Goal: Share content

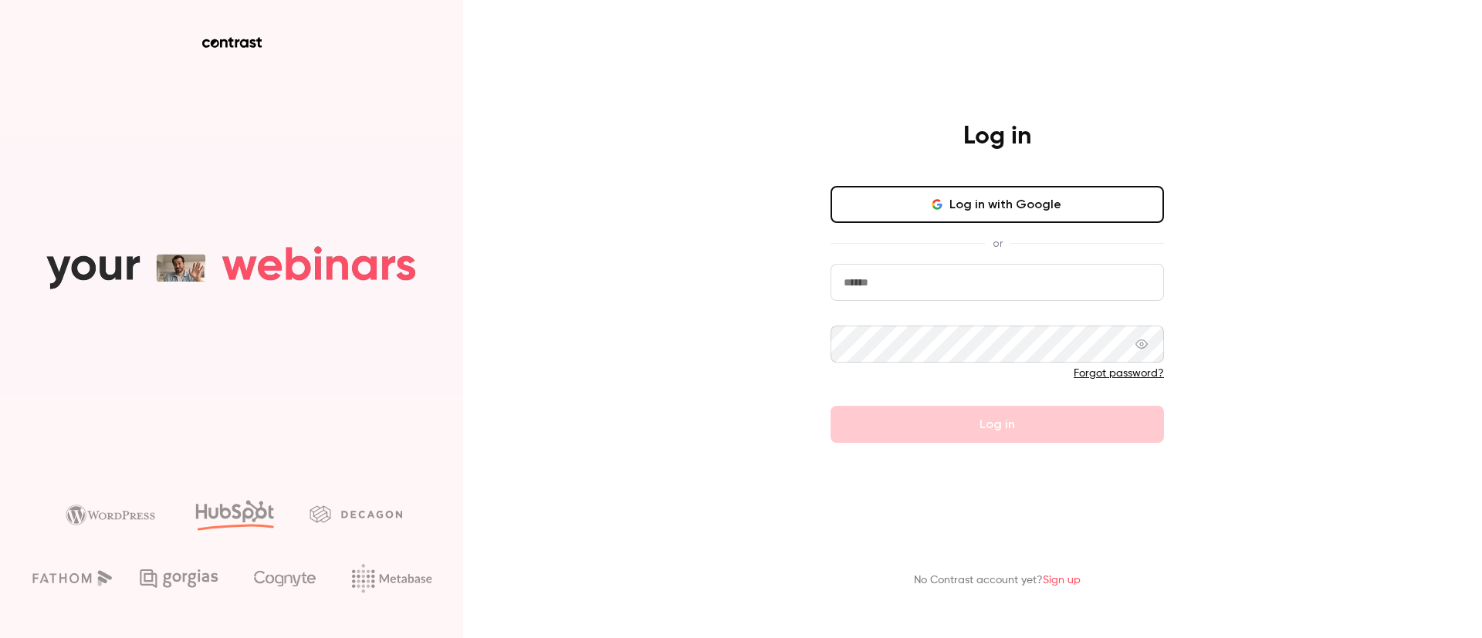
type input "**********"
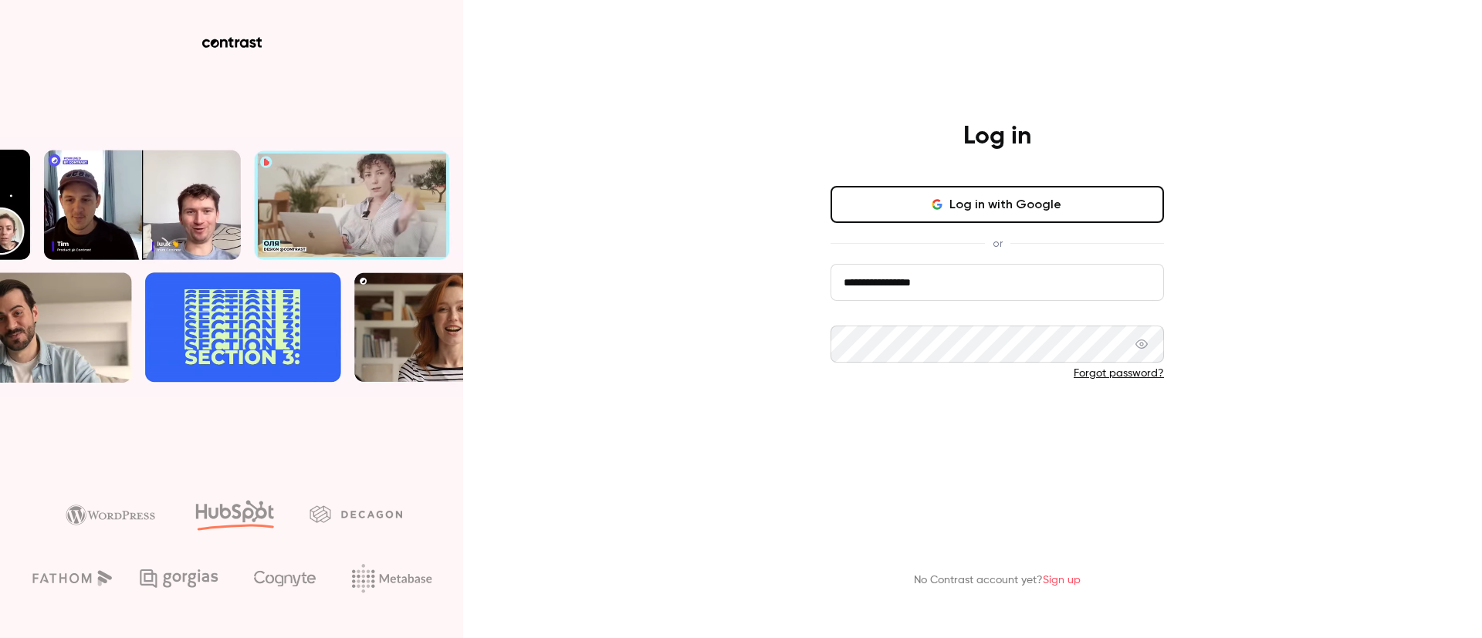
click at [891, 407] on button "Log in" at bounding box center [996, 424] width 333 height 37
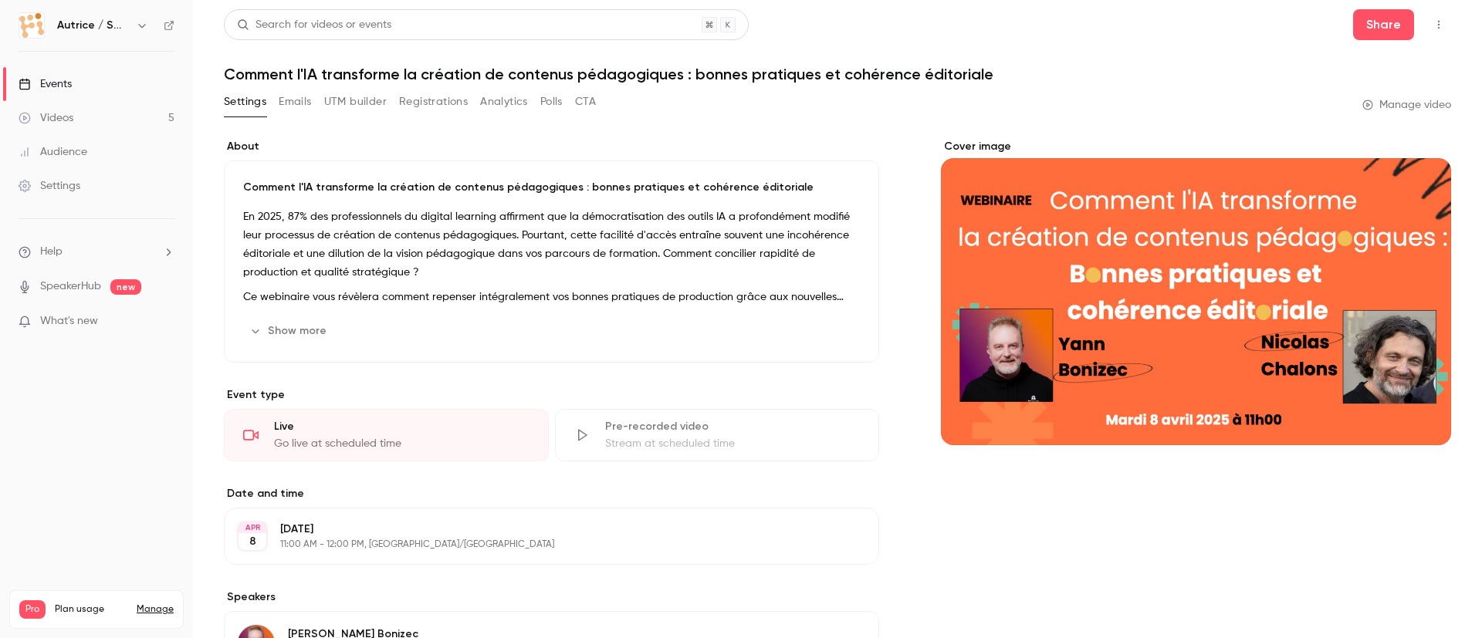
click at [73, 115] on div "Videos" at bounding box center [46, 117] width 55 height 15
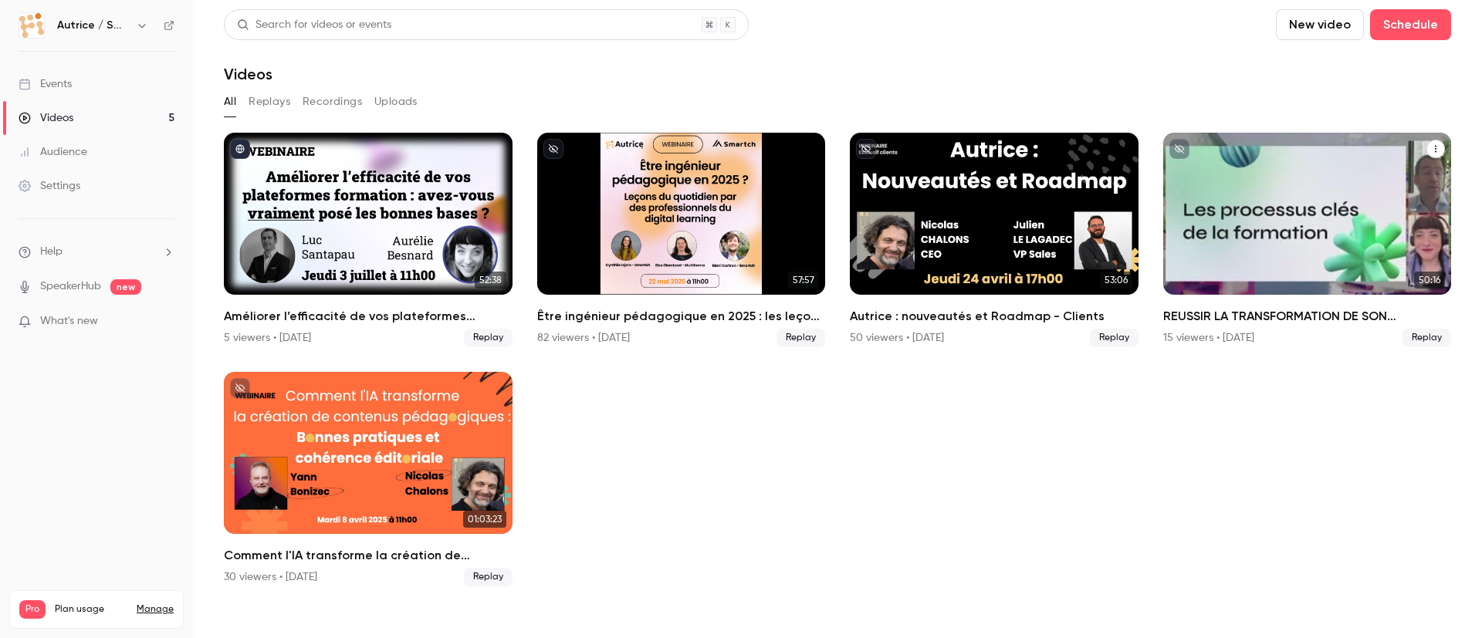
click at [1437, 151] on icon "REUSSIR LA TRANSFORMATION DE SON ECOSYSTEME FORMATION" at bounding box center [1435, 148] width 9 height 9
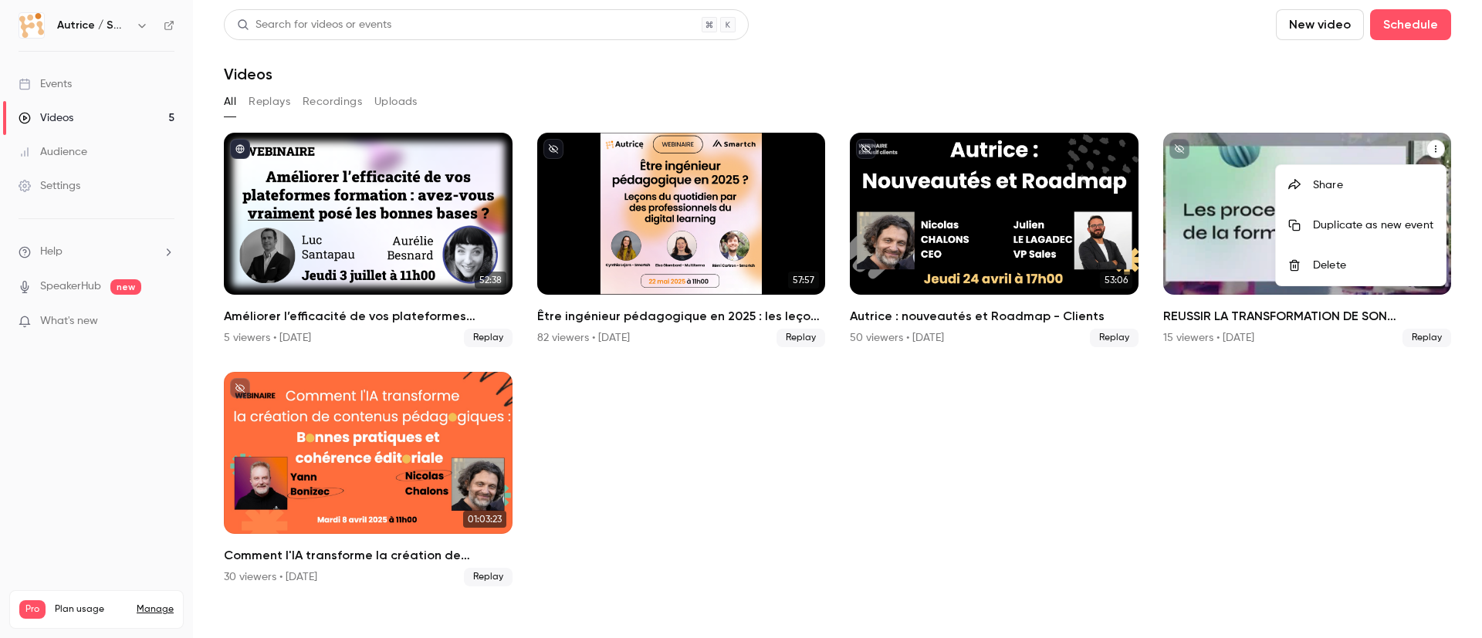
click at [1334, 178] on div "Share" at bounding box center [1373, 185] width 120 height 15
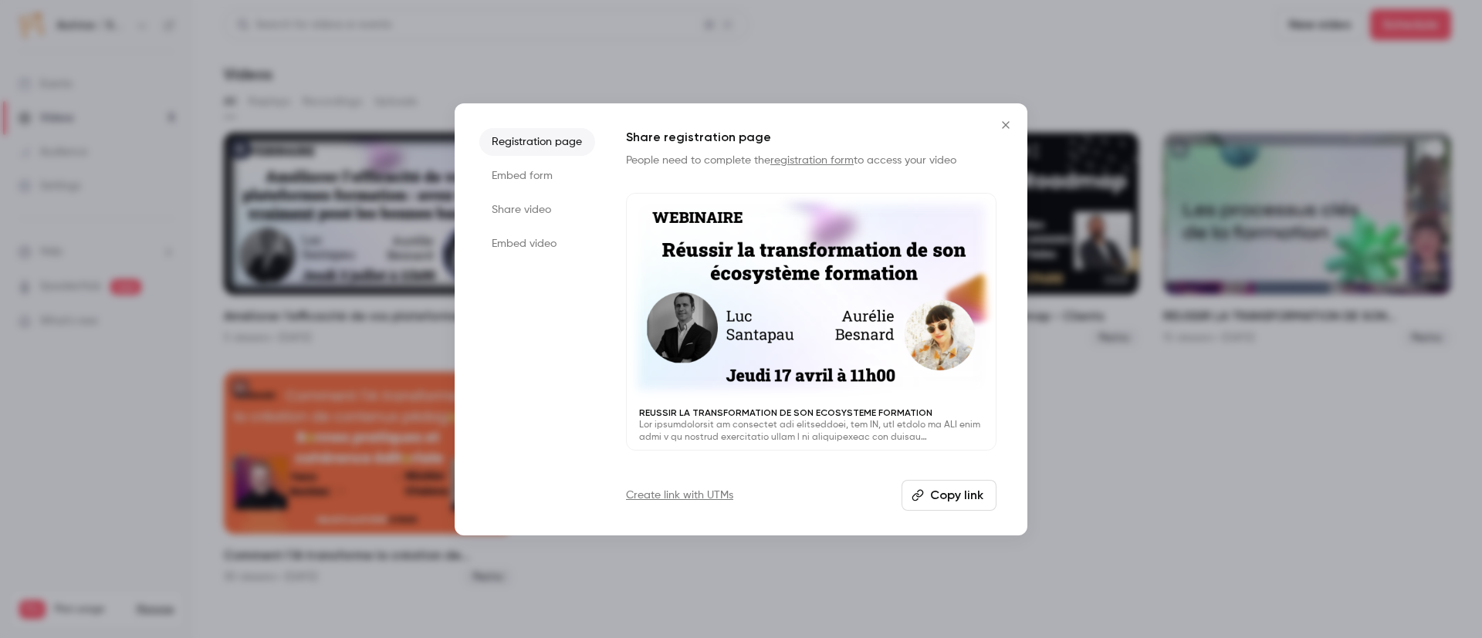
click at [1002, 128] on icon "Close" at bounding box center [1005, 125] width 19 height 12
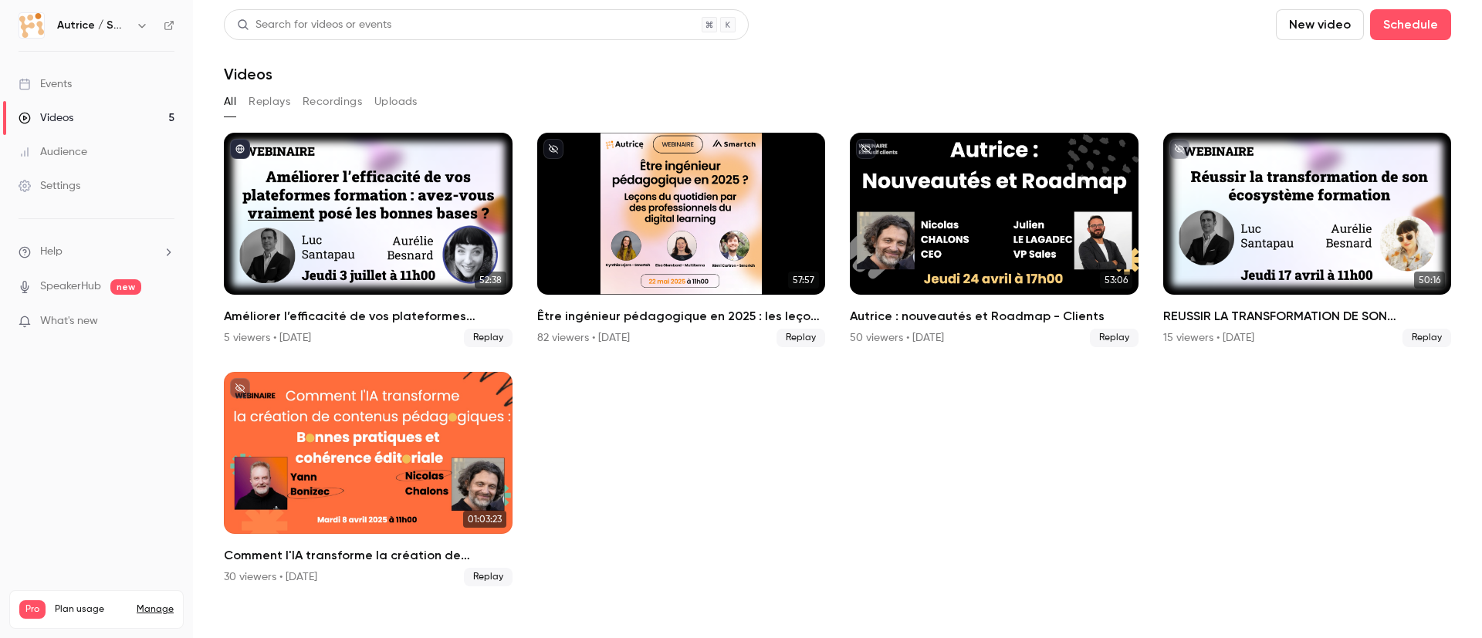
click at [265, 100] on button "Replays" at bounding box center [270, 102] width 42 height 25
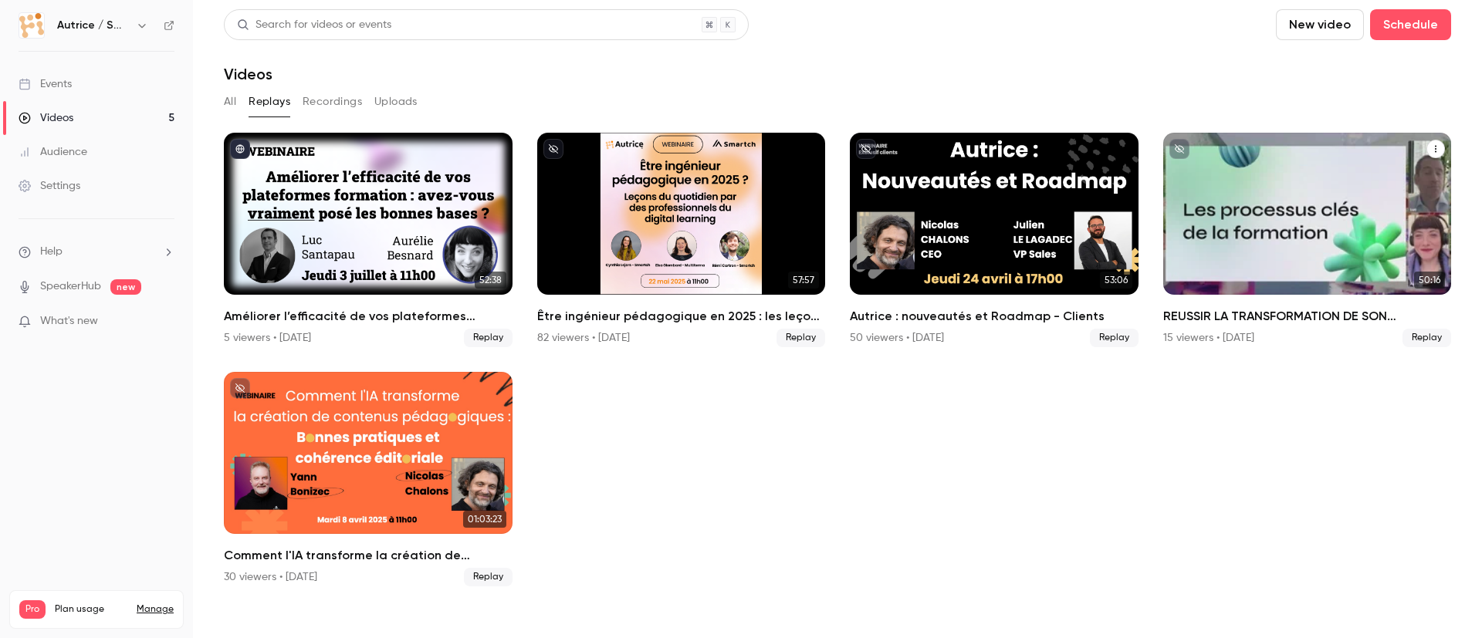
click at [1434, 155] on button "REUSSIR LA TRANSFORMATION DE SON ECOSYSTEME FORMATION" at bounding box center [1435, 149] width 19 height 19
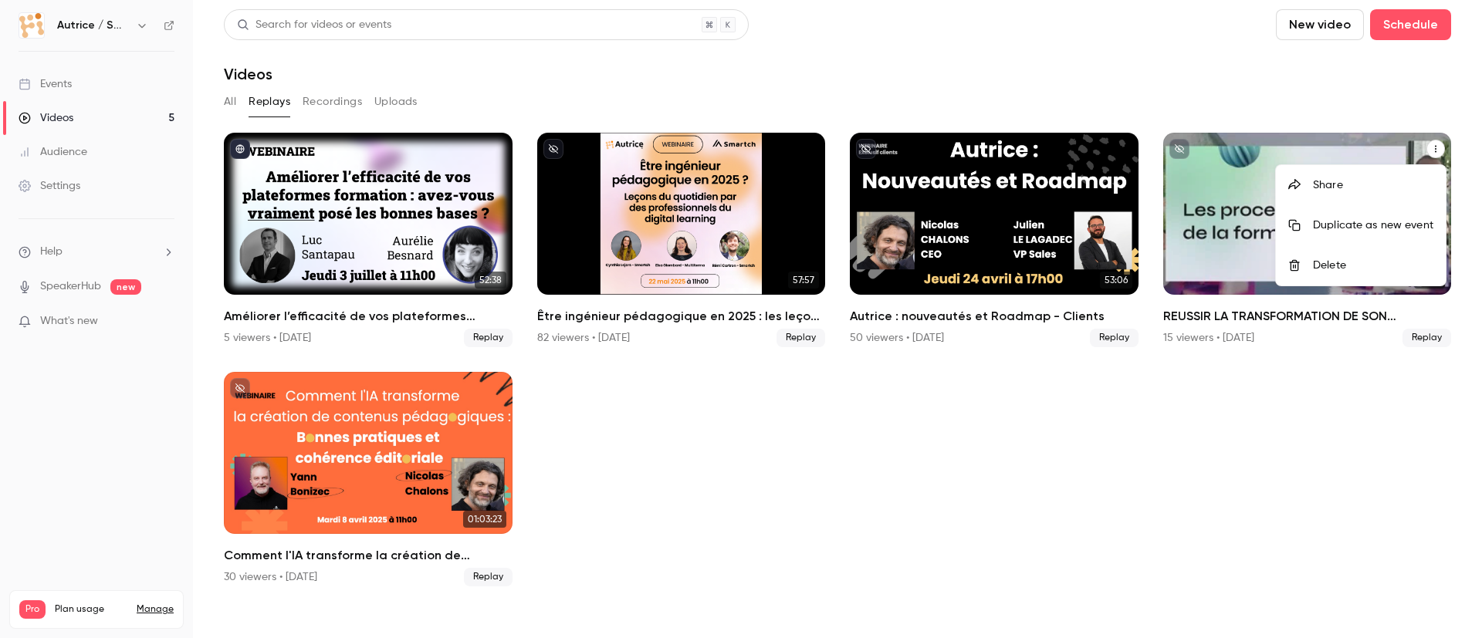
click at [1351, 186] on div "Share" at bounding box center [1373, 185] width 120 height 15
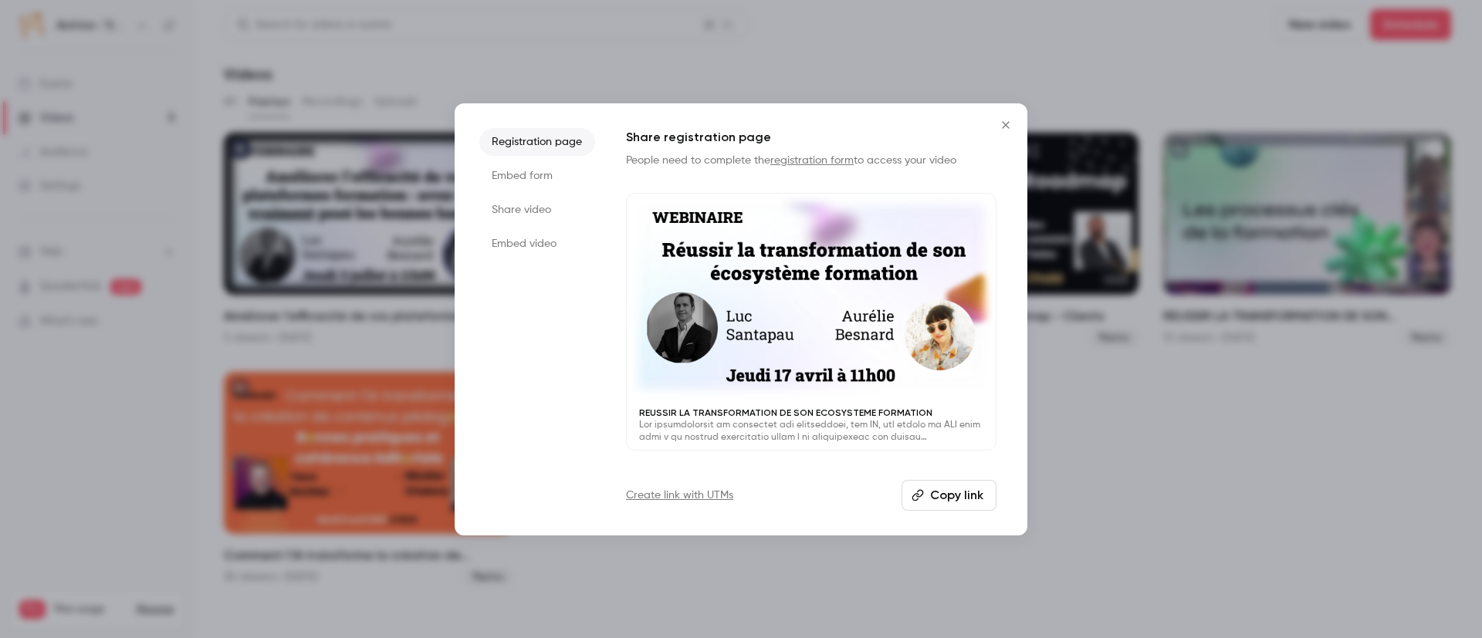
click at [928, 496] on button "Copy link" at bounding box center [948, 495] width 95 height 31
